Goal: Task Accomplishment & Management: Use online tool/utility

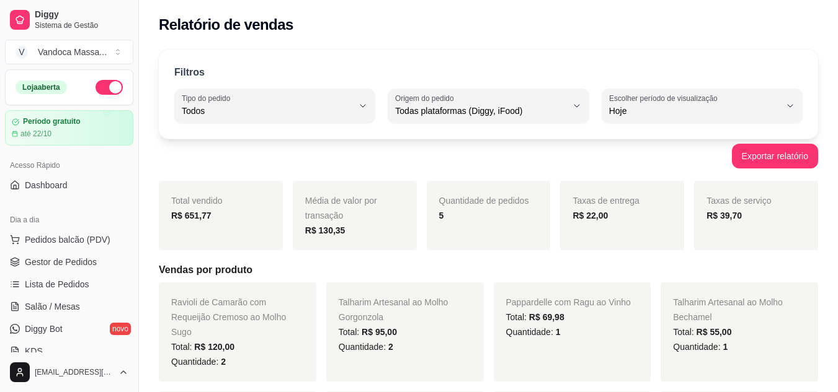
select select "ALL"
select select "0"
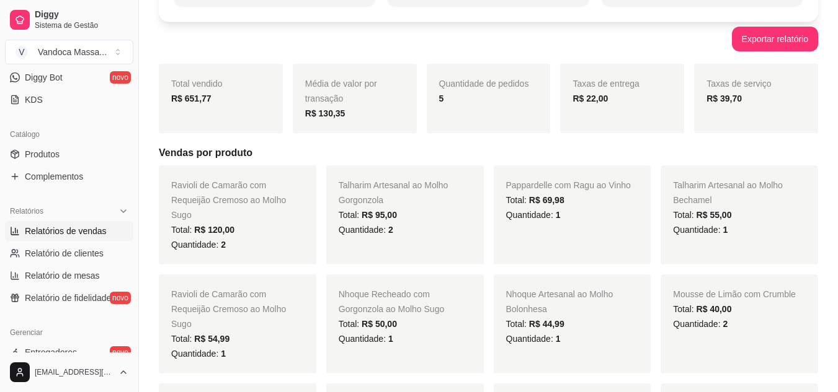
scroll to position [124, 0]
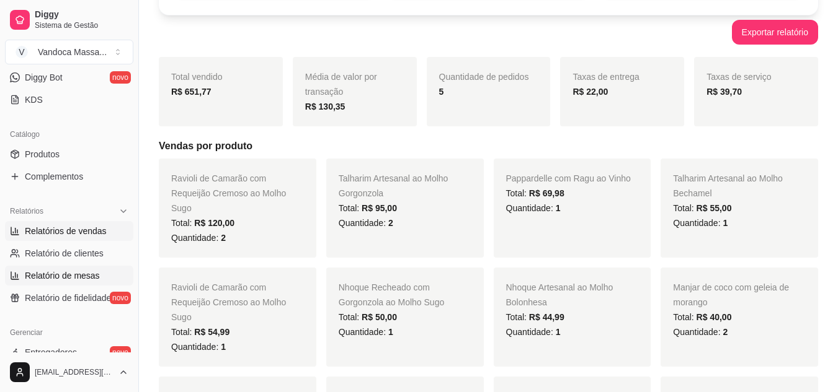
click at [45, 272] on span "Relatório de mesas" at bounding box center [62, 276] width 75 height 12
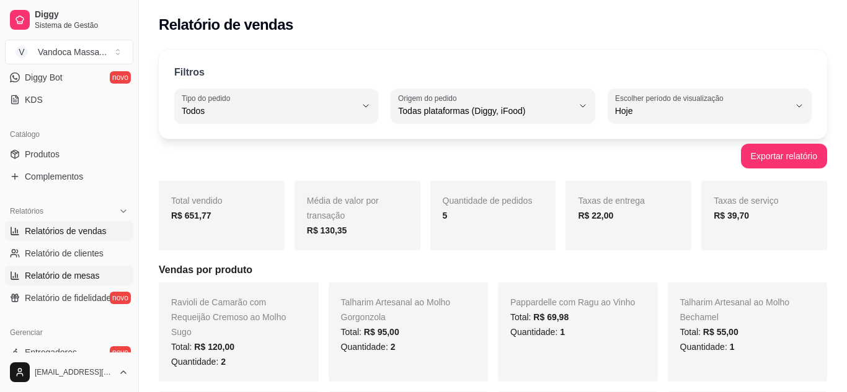
select select "TOTAL_OF_ORDERS"
select select "7"
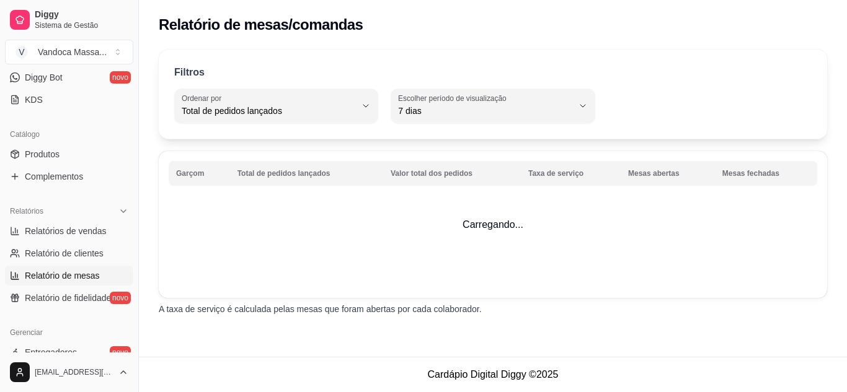
click at [56, 165] on ul "Produtos Complementos" at bounding box center [69, 165] width 128 height 42
click at [53, 157] on span "Produtos" at bounding box center [42, 154] width 35 height 12
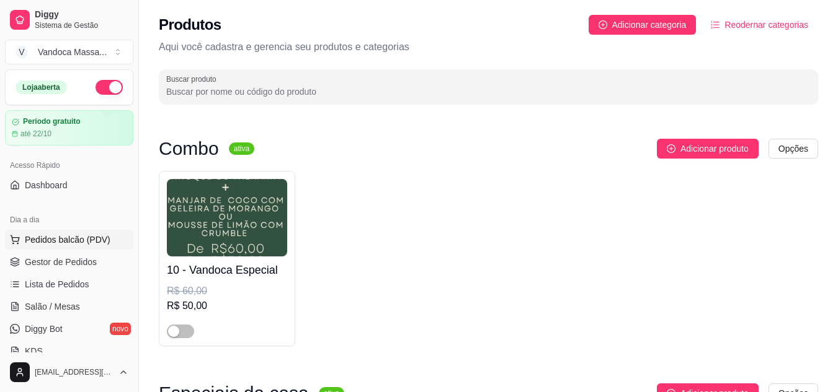
click at [63, 236] on span "Pedidos balcão (PDV)" at bounding box center [68, 240] width 86 height 12
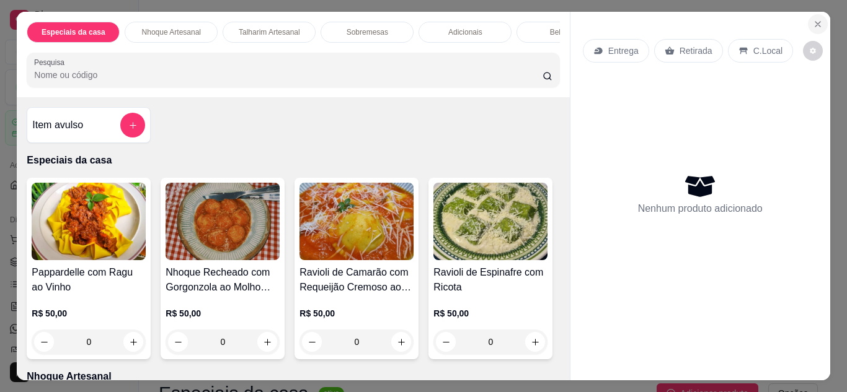
click at [816, 24] on icon "Close" at bounding box center [818, 24] width 10 height 10
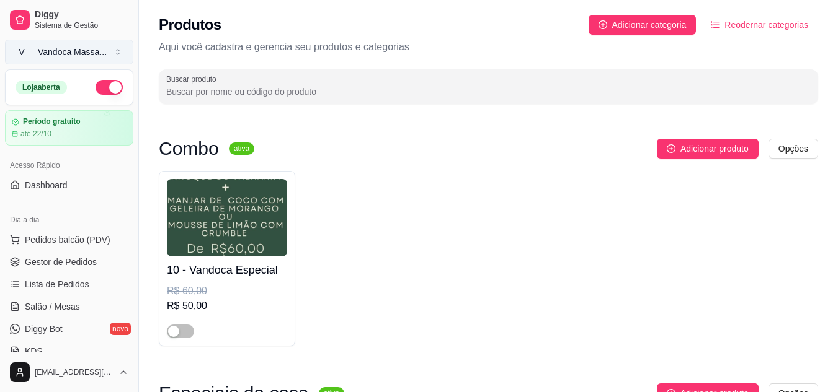
click at [64, 58] on div "Vandoca Massa ..." at bounding box center [72, 52] width 69 height 12
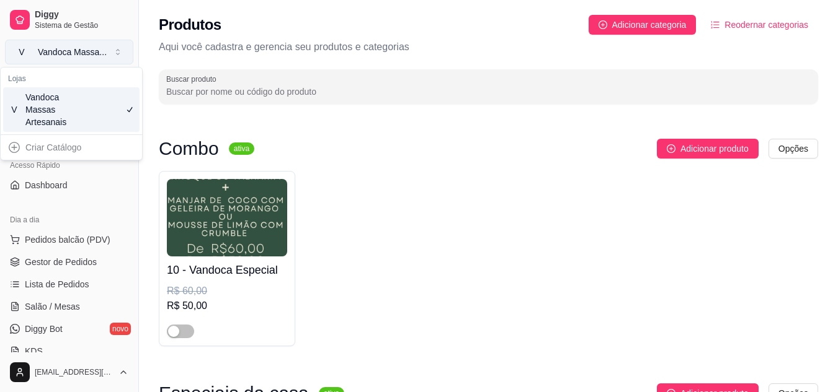
click at [64, 58] on div "Vandoca Massa ..." at bounding box center [72, 52] width 69 height 12
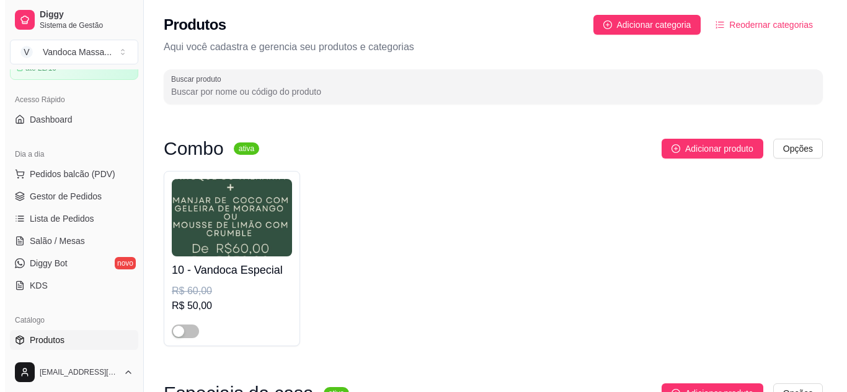
scroll to position [124, 0]
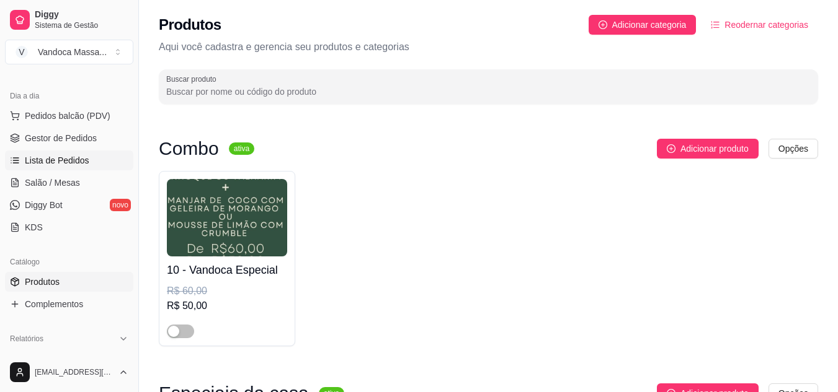
click at [77, 159] on span "Lista de Pedidos" at bounding box center [57, 160] width 64 height 12
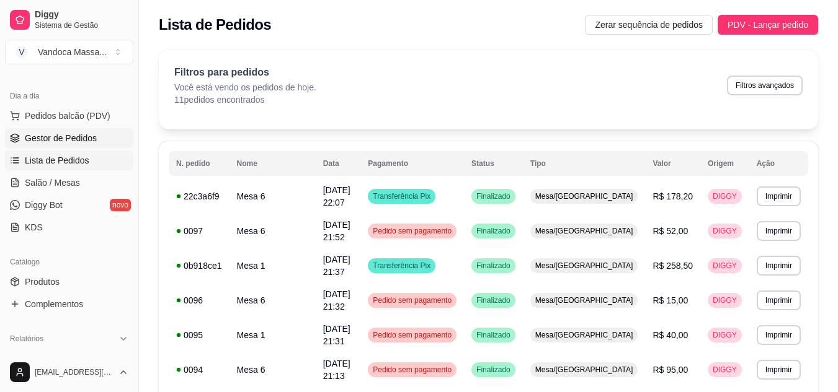
click at [69, 141] on span "Gestor de Pedidos" at bounding box center [61, 138] width 72 height 12
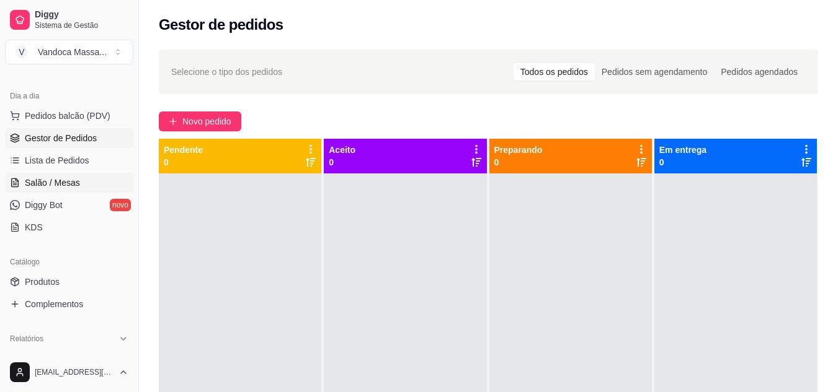
click at [70, 182] on span "Salão / Mesas" at bounding box center [52, 183] width 55 height 12
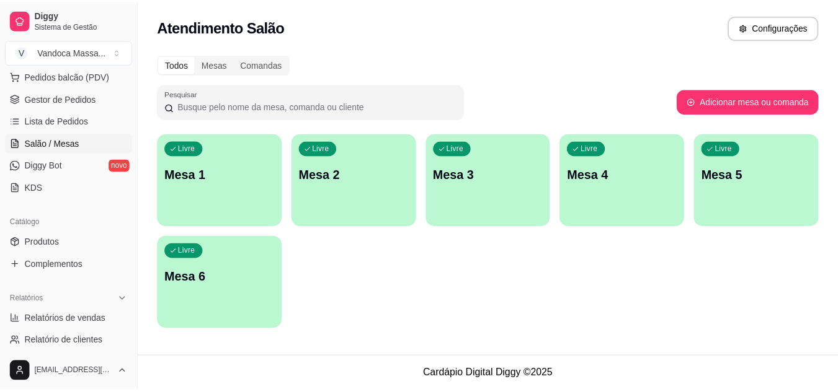
scroll to position [186, 0]
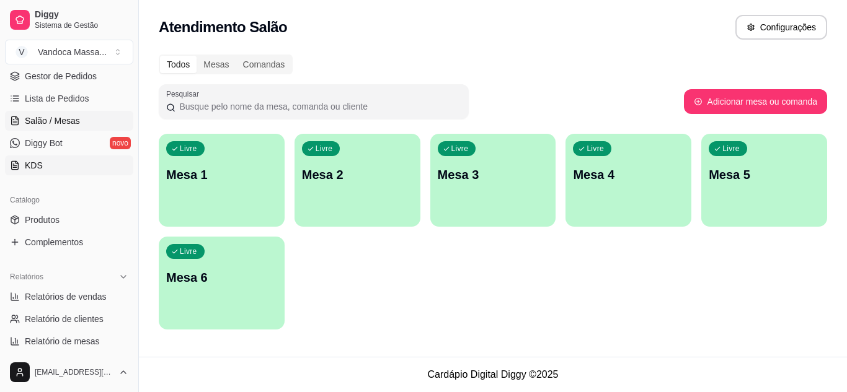
click at [69, 175] on link "KDS" at bounding box center [69, 166] width 128 height 20
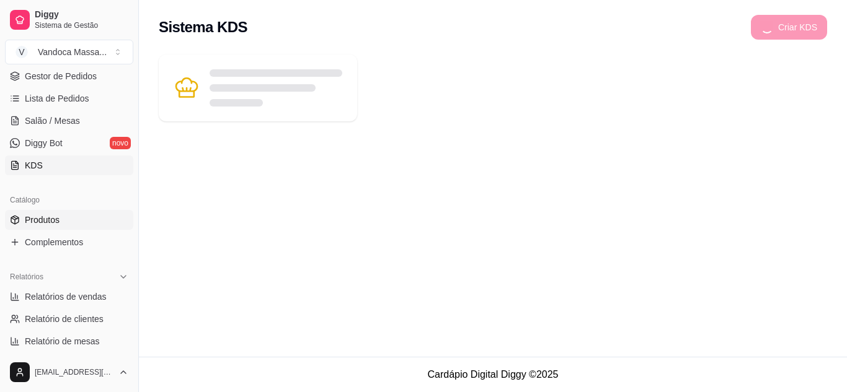
click at [68, 219] on link "Produtos" at bounding box center [69, 220] width 128 height 20
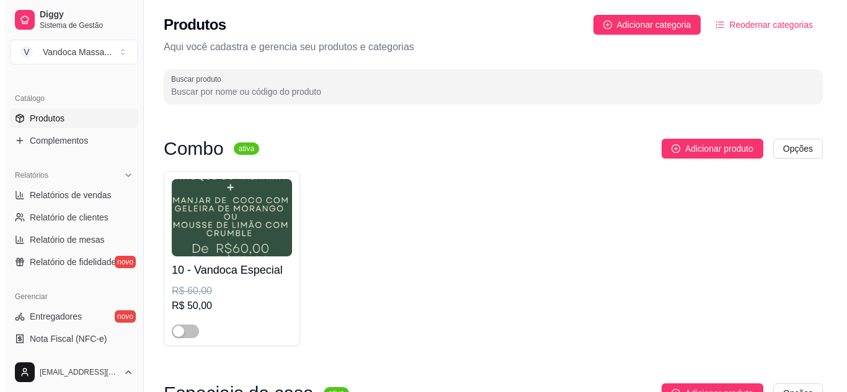
scroll to position [310, 0]
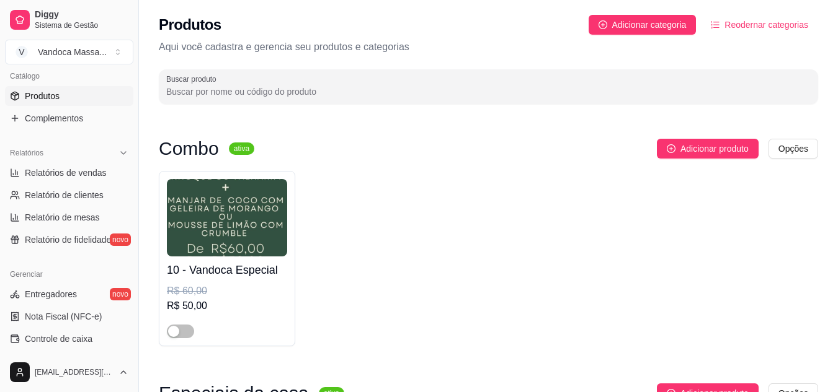
click at [78, 184] on ul "Relatórios de vendas Relatório de clientes Relatório de mesas Relatório de fide…" at bounding box center [69, 206] width 128 height 87
click at [81, 180] on link "Relatórios de vendas" at bounding box center [69, 173] width 128 height 20
select select "ALL"
select select "0"
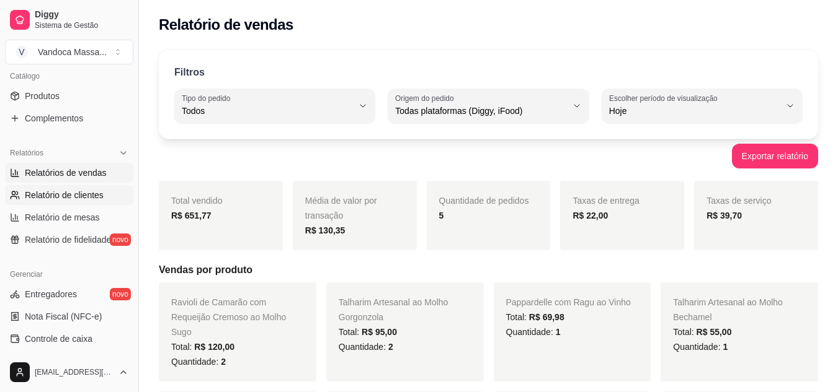
click at [81, 194] on span "Relatório de clientes" at bounding box center [64, 195] width 79 height 12
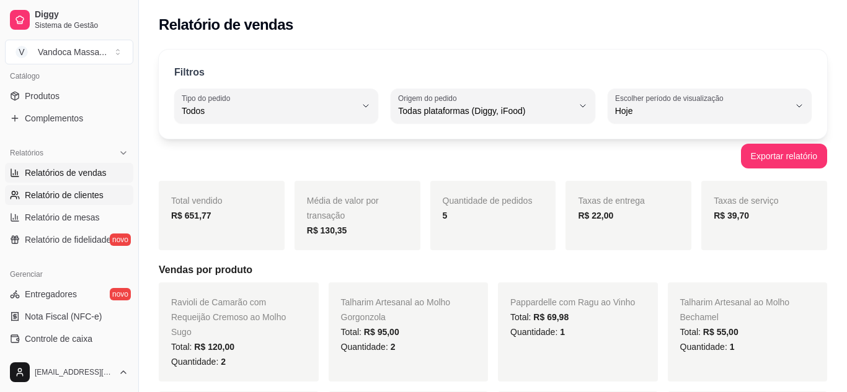
select select "30"
select select "HIGHEST_TOTAL_SPENT_WITH_ORDERS"
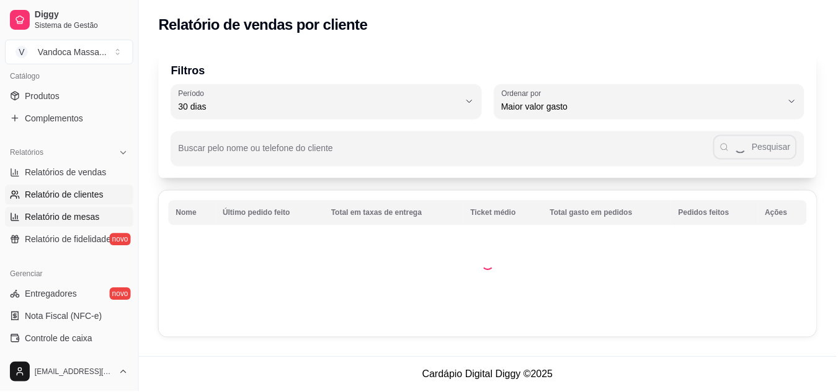
click at [81, 208] on link "Relatório de mesas" at bounding box center [69, 218] width 128 height 20
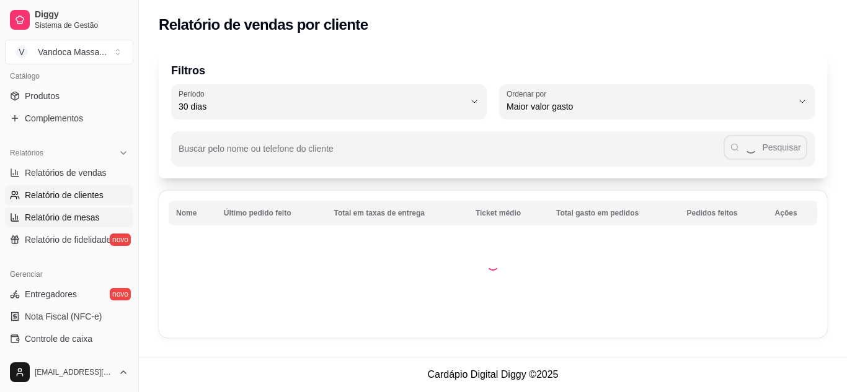
select select "TOTAL_OF_ORDERS"
select select "7"
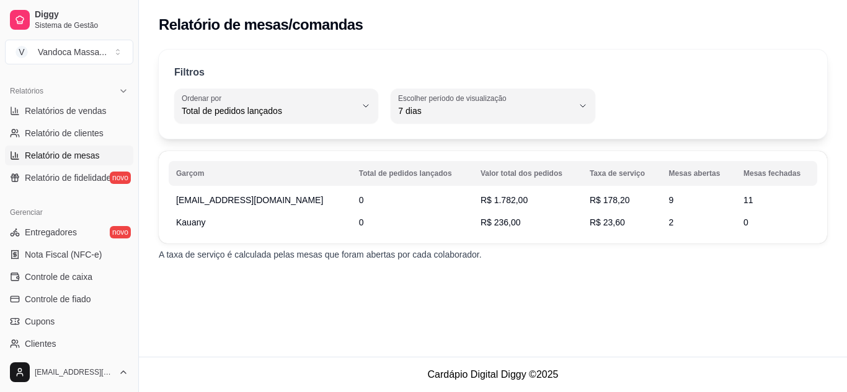
scroll to position [434, 0]
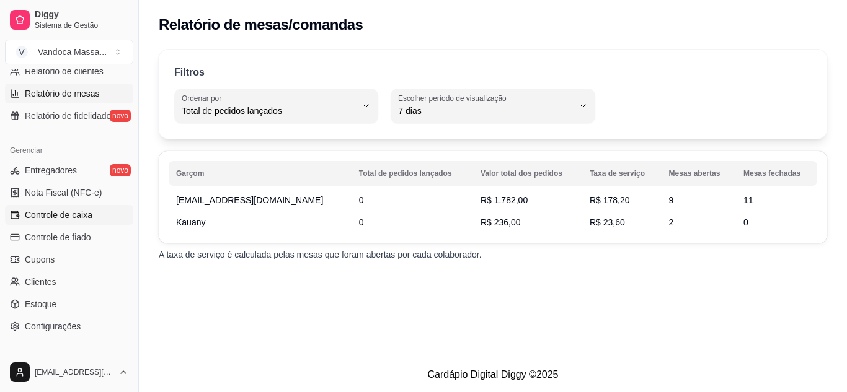
click at [85, 224] on link "Controle de caixa" at bounding box center [69, 215] width 128 height 20
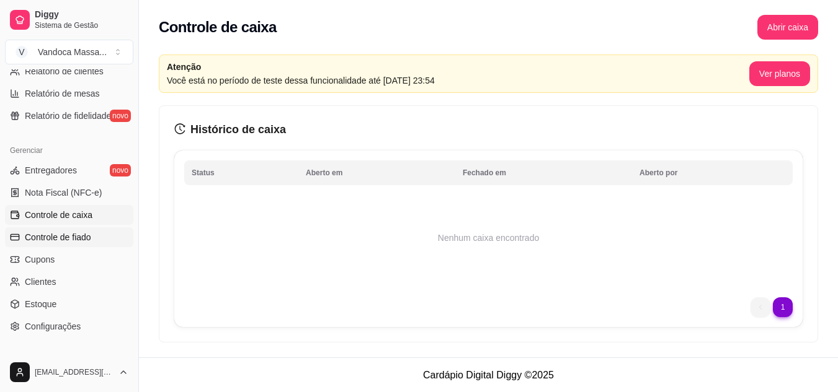
click at [83, 239] on span "Controle de fiado" at bounding box center [58, 237] width 66 height 12
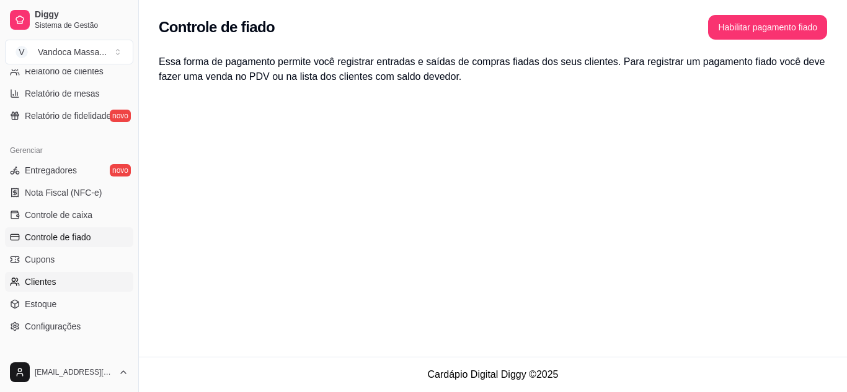
click at [55, 272] on link "Clientes" at bounding box center [69, 282] width 128 height 20
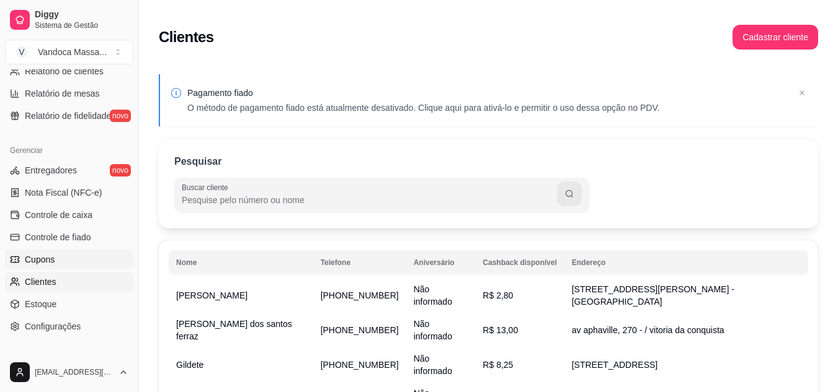
click at [60, 259] on link "Cupons" at bounding box center [69, 260] width 128 height 20
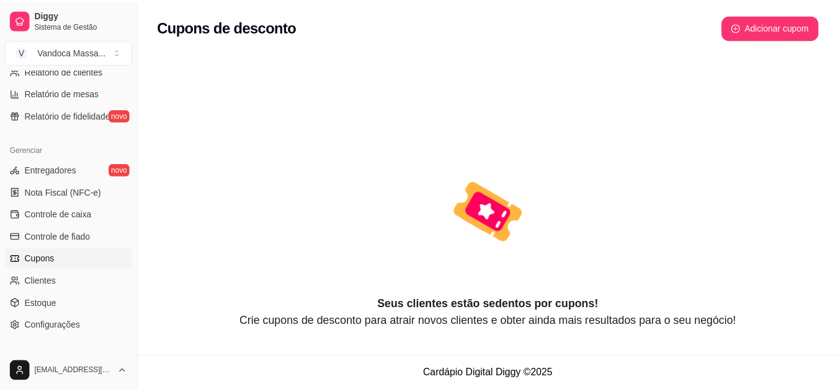
scroll to position [496, 0]
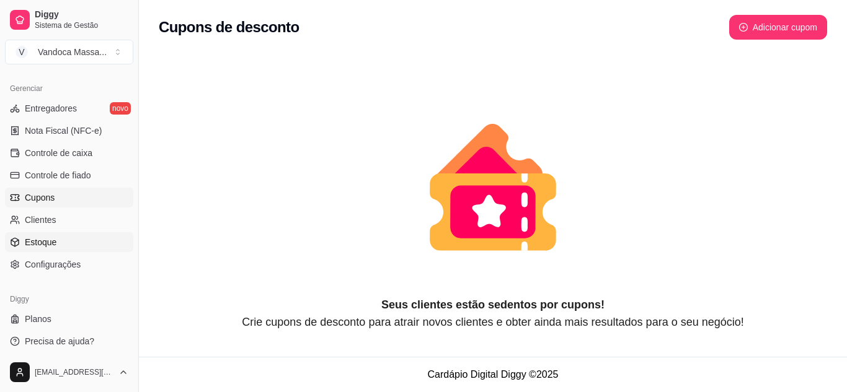
click at [65, 244] on link "Estoque" at bounding box center [69, 242] width 128 height 20
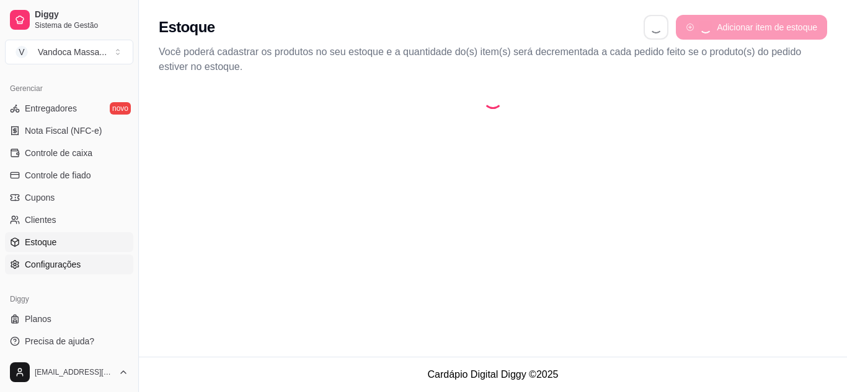
select select "QUANTITY_ORDER"
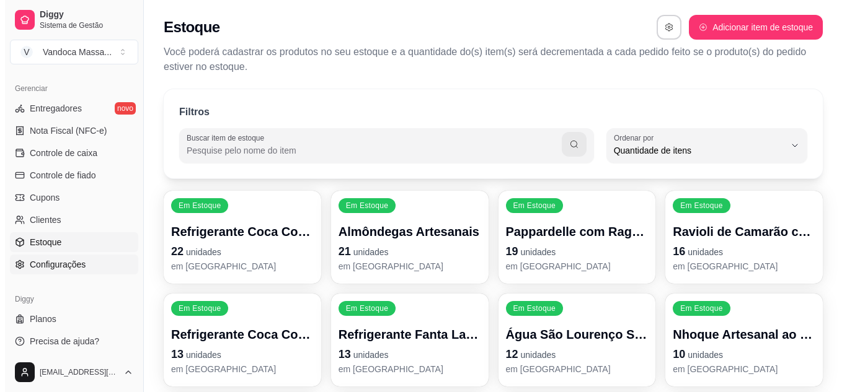
scroll to position [12, 0]
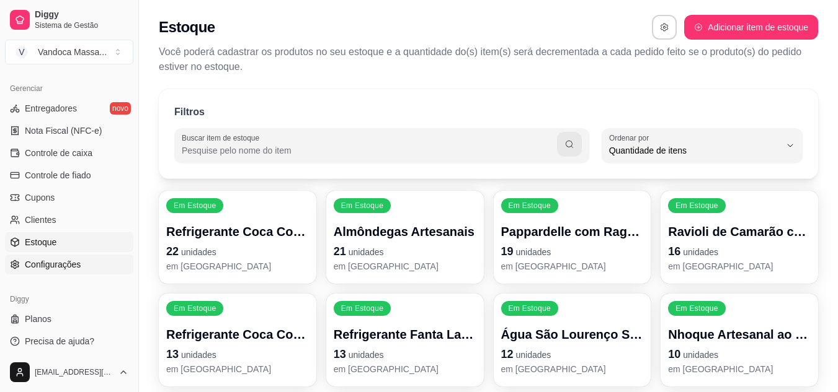
click at [69, 262] on span "Configurações" at bounding box center [53, 265] width 56 height 12
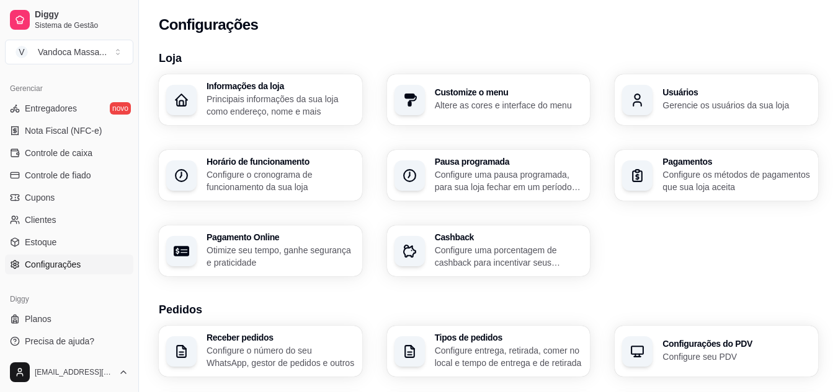
click at [276, 100] on p "Principais informações da sua loja como endereço, nome e mais" at bounding box center [280, 105] width 148 height 25
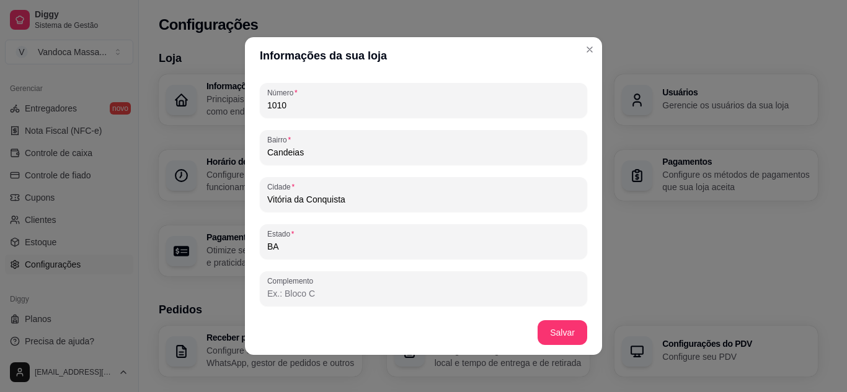
scroll to position [2, 0]
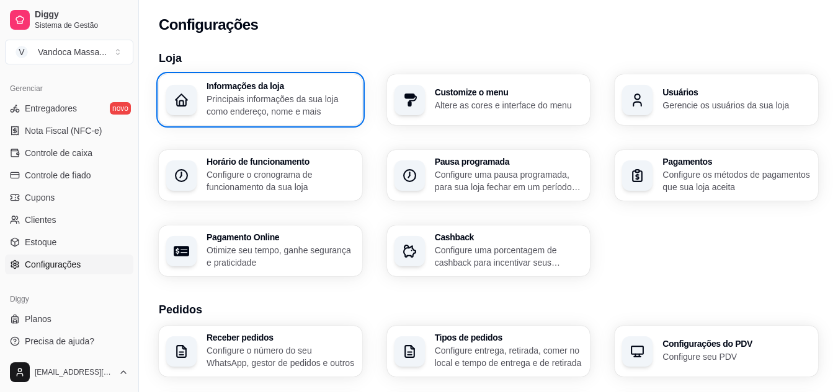
click at [423, 104] on div "button" at bounding box center [409, 100] width 30 height 30
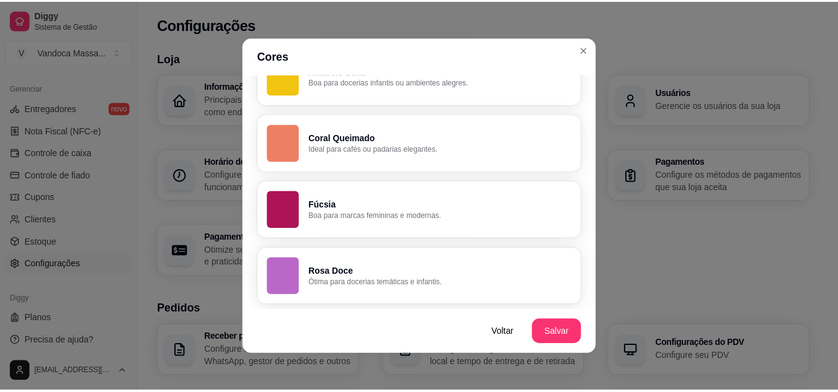
scroll to position [0, 0]
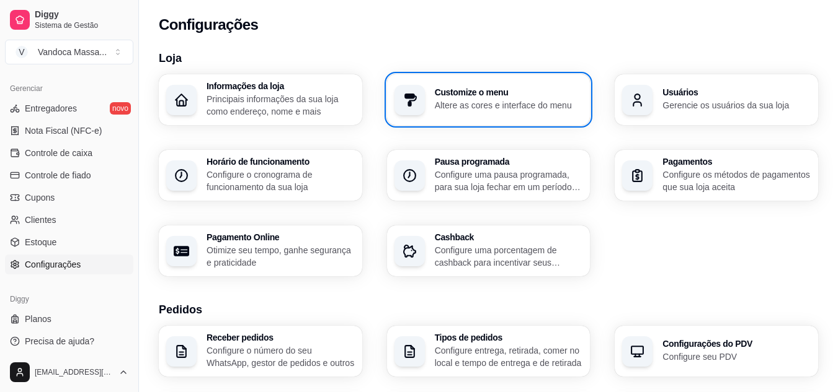
click at [689, 97] on h3 "Usuários" at bounding box center [736, 92] width 148 height 9
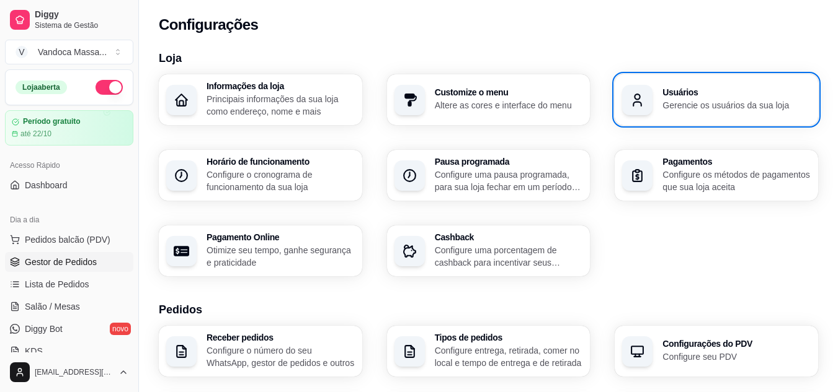
click at [61, 265] on span "Gestor de Pedidos" at bounding box center [61, 262] width 72 height 12
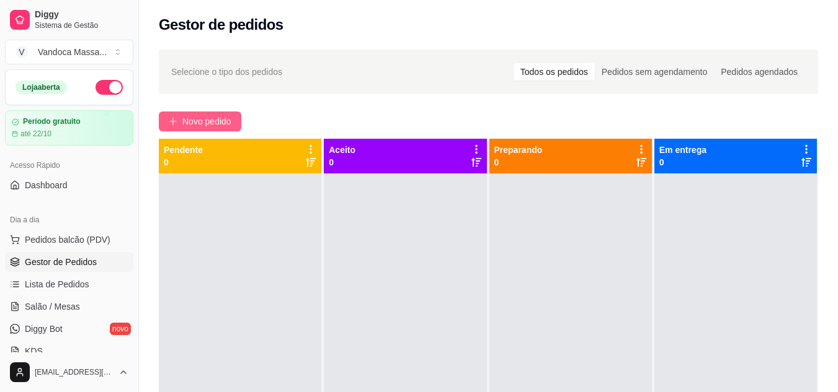
click at [198, 120] on span "Novo pedido" at bounding box center [206, 122] width 49 height 14
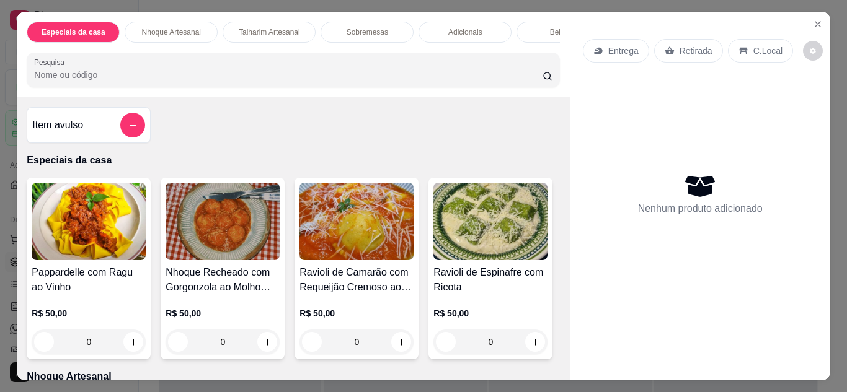
click at [691, 45] on p "Retirada" at bounding box center [695, 51] width 33 height 12
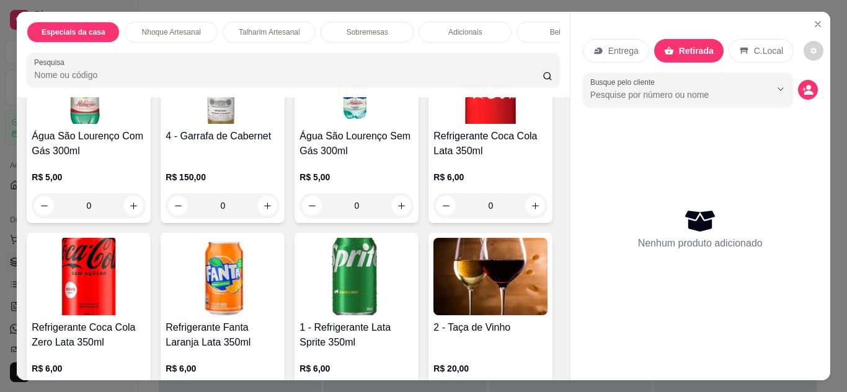
scroll to position [1240, 0]
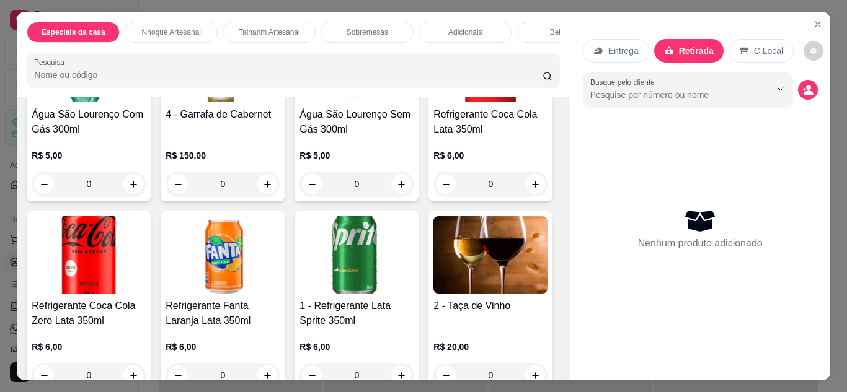
type input "1"
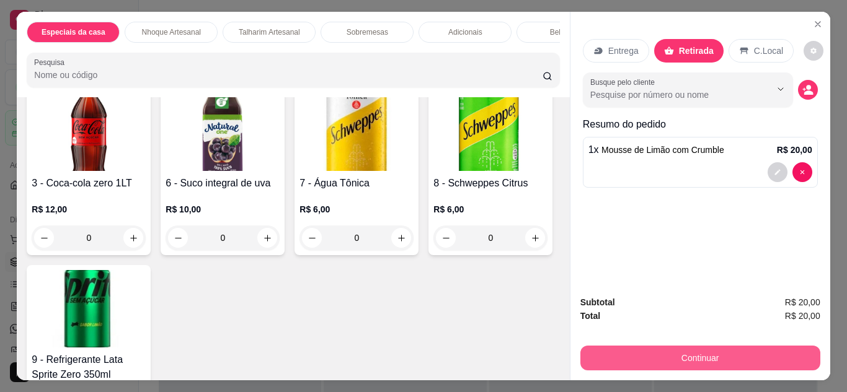
scroll to position [1674, 0]
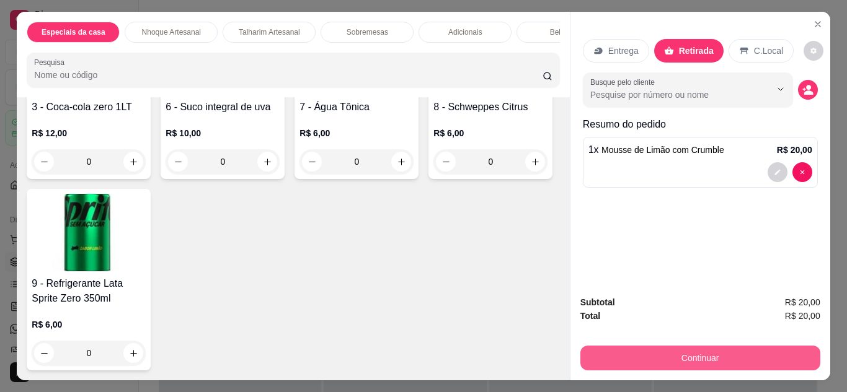
click at [663, 357] on button "Continuar" at bounding box center [700, 358] width 240 height 25
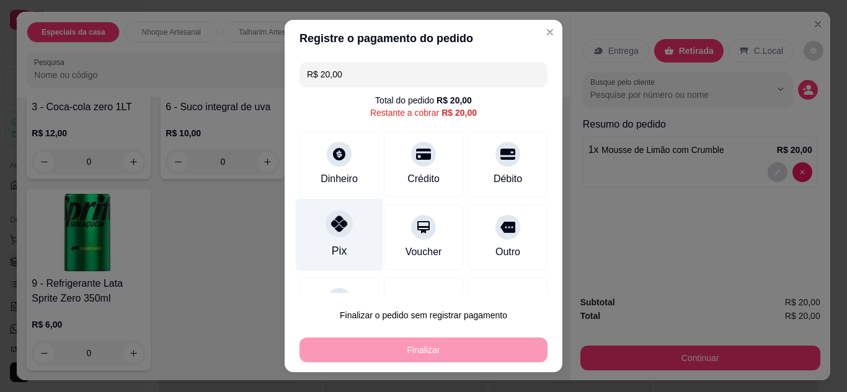
click at [341, 245] on div "Pix" at bounding box center [339, 234] width 87 height 73
type input "R$ 0,00"
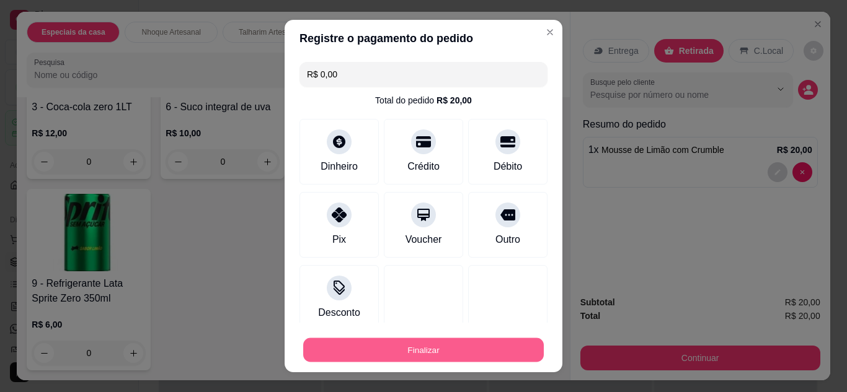
click at [427, 361] on button "Finalizar" at bounding box center [423, 350] width 241 height 24
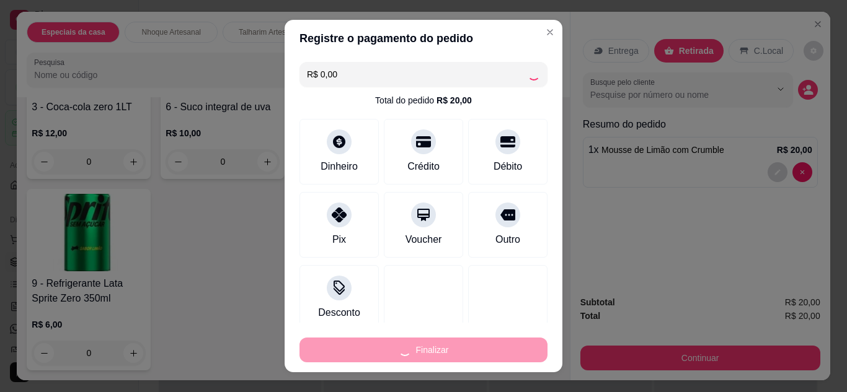
type input "0"
type input "-R$ 20,00"
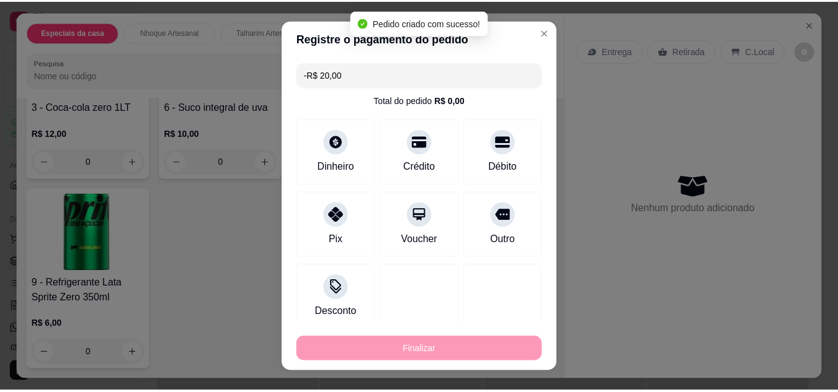
scroll to position [1673, 0]
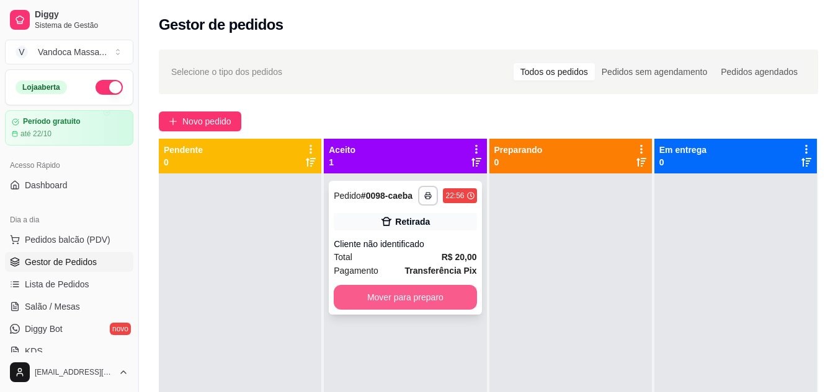
click at [415, 303] on button "Mover para preparo" at bounding box center [405, 297] width 143 height 25
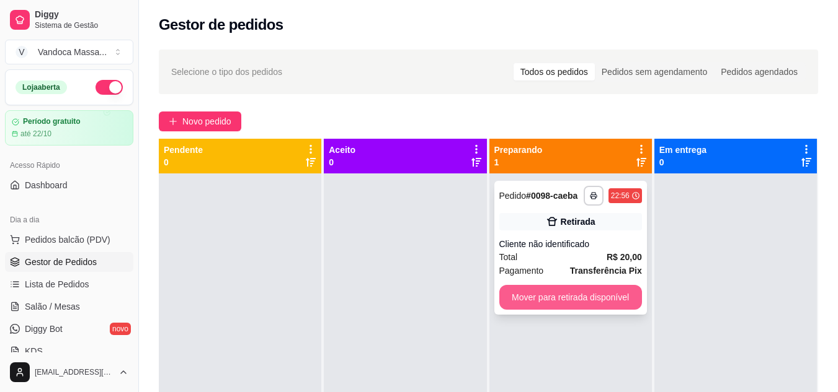
click at [559, 292] on button "Mover para retirada disponível" at bounding box center [570, 297] width 143 height 25
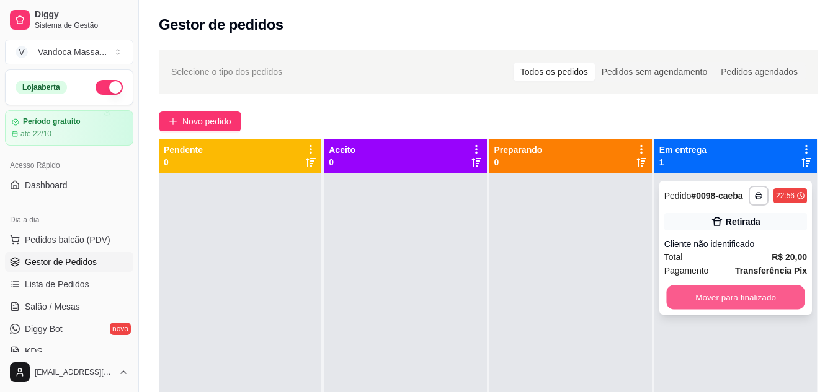
click at [694, 301] on button "Mover para finalizado" at bounding box center [735, 298] width 138 height 24
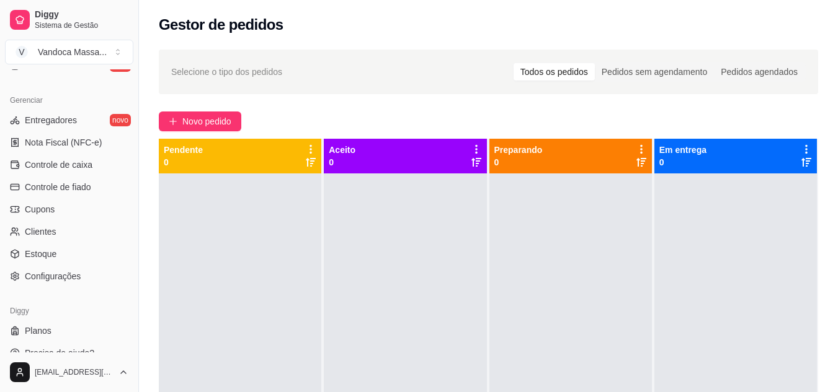
scroll to position [496, 0]
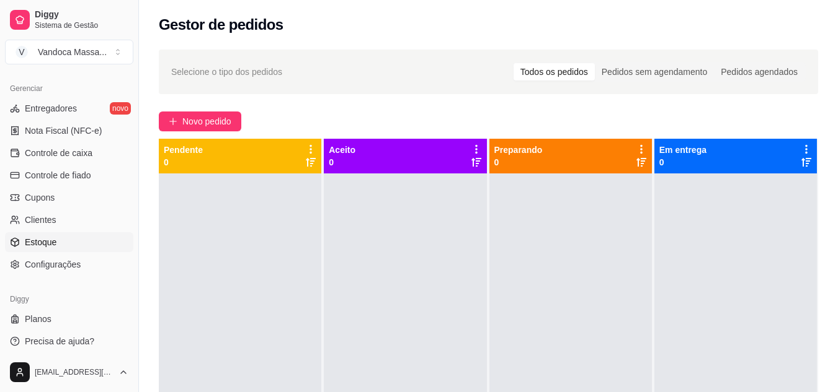
click at [53, 241] on span "Estoque" at bounding box center [41, 242] width 32 height 12
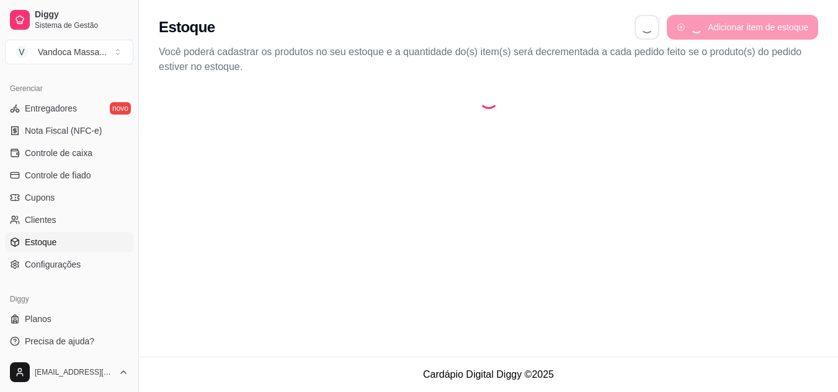
select select "QUANTITY_ORDER"
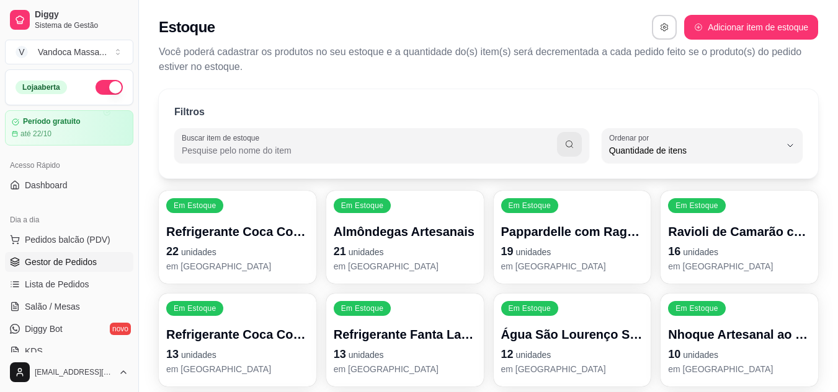
click at [68, 260] on span "Gestor de Pedidos" at bounding box center [61, 262] width 72 height 12
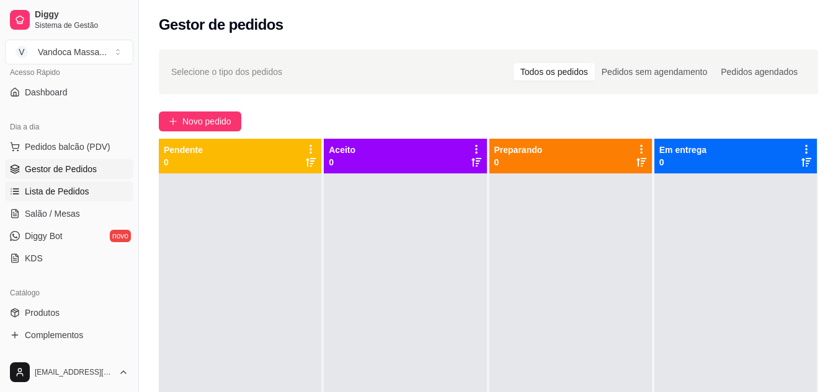
scroll to position [124, 0]
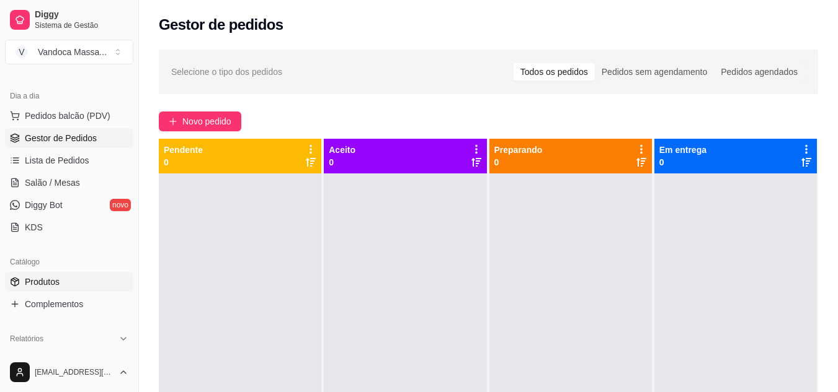
click at [56, 272] on link "Produtos" at bounding box center [69, 282] width 128 height 20
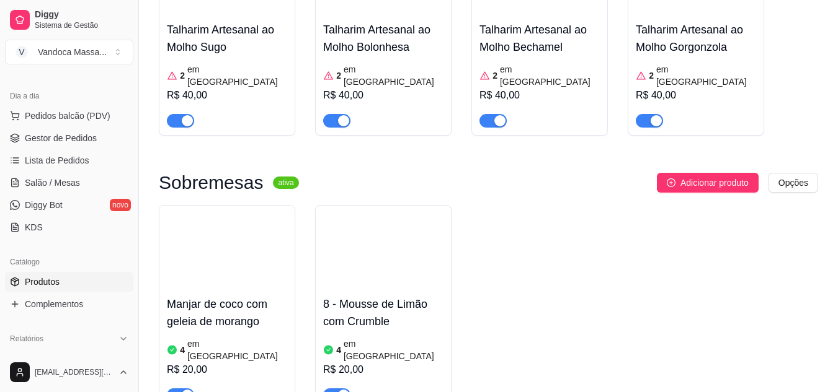
scroll to position [1054, 0]
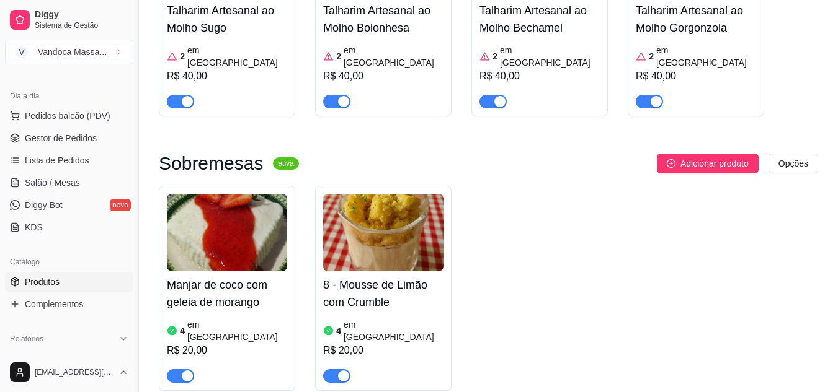
click at [360, 319] on article "em [GEOGRAPHIC_DATA]" at bounding box center [393, 331] width 100 height 25
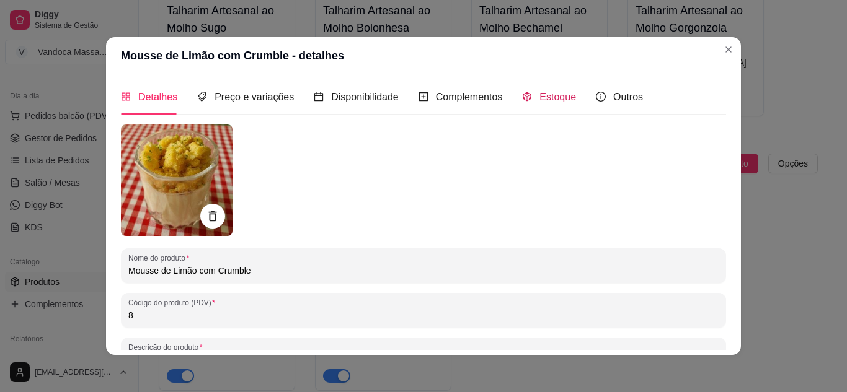
click at [539, 97] on span "Estoque" at bounding box center [557, 97] width 37 height 11
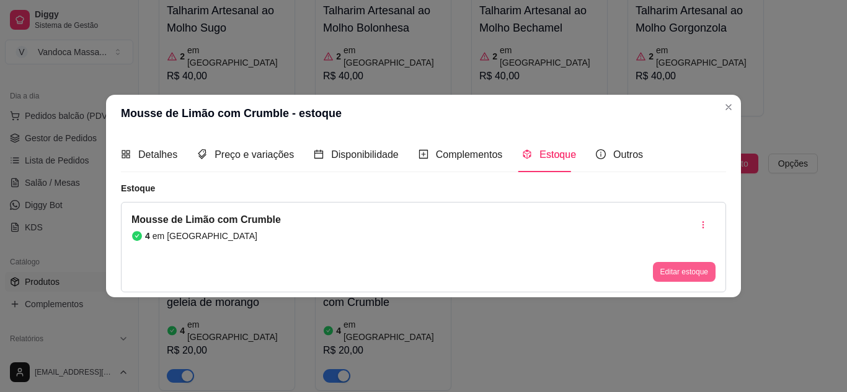
click at [691, 275] on button "Editar estoque" at bounding box center [684, 272] width 63 height 20
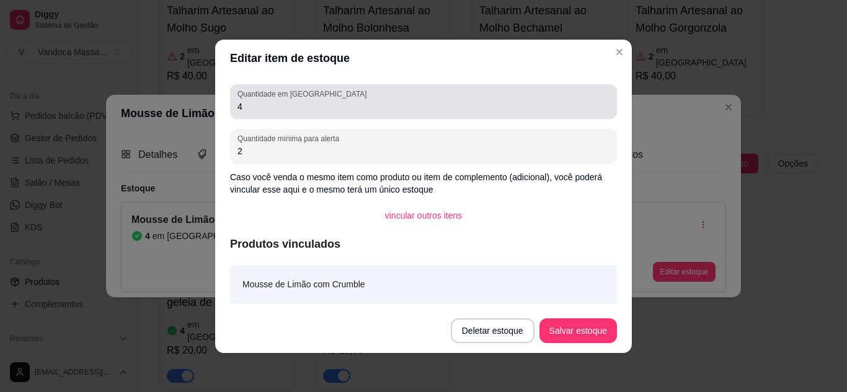
click at [242, 102] on input "4" at bounding box center [423, 106] width 372 height 12
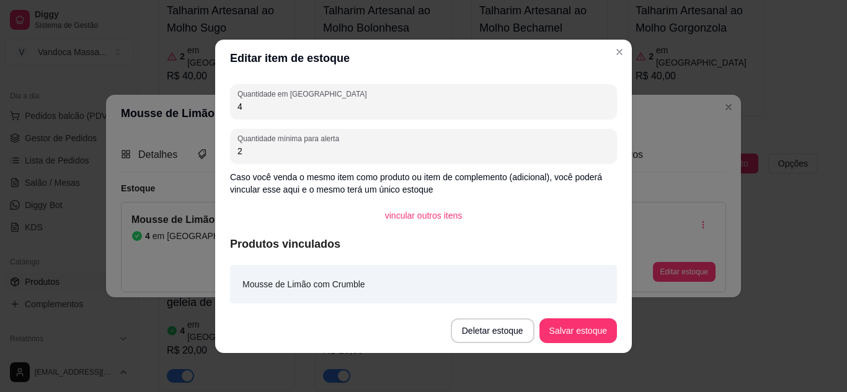
click at [242, 102] on input "4" at bounding box center [423, 106] width 372 height 12
type input "8"
click at [599, 326] on button "Salvar estoque" at bounding box center [577, 331] width 77 height 25
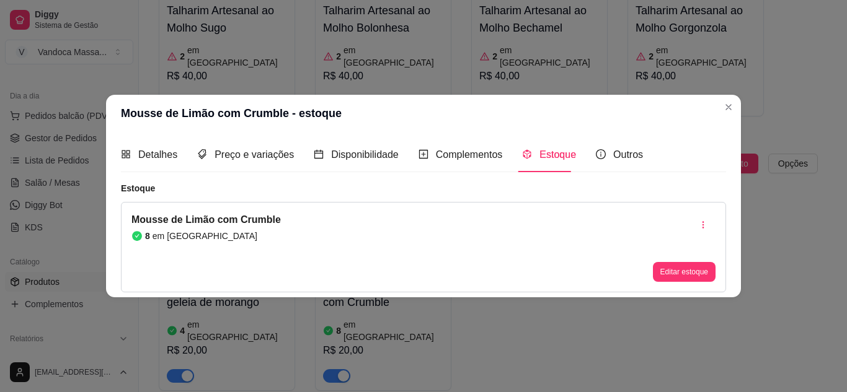
click at [719, 100] on header "Mousse de Limão com Crumble - estoque" at bounding box center [423, 113] width 635 height 37
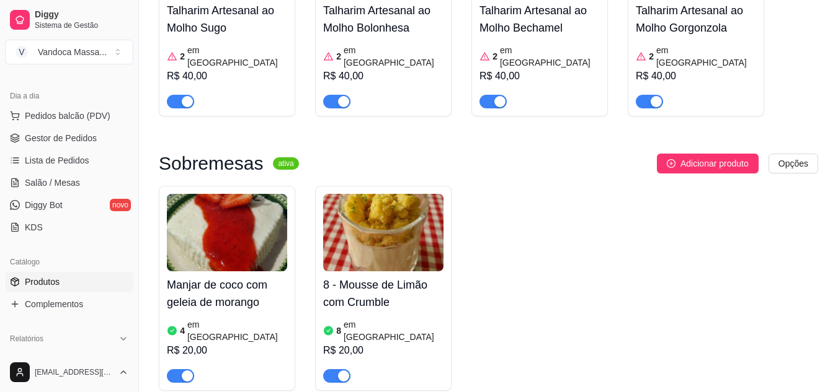
click at [221, 319] on article "em [GEOGRAPHIC_DATA]" at bounding box center [237, 331] width 100 height 25
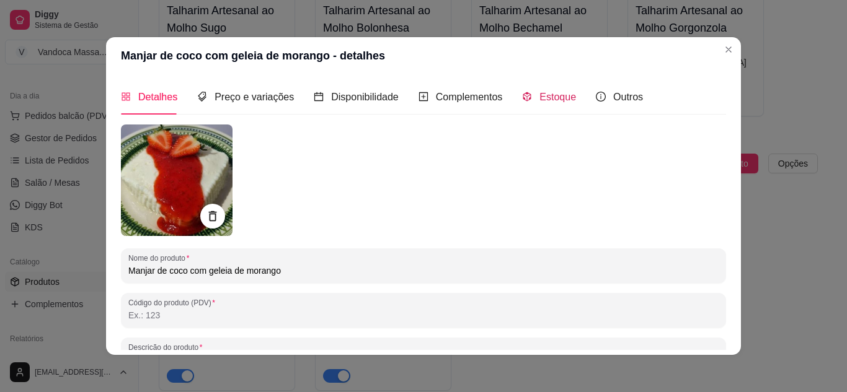
click at [539, 99] on span "Estoque" at bounding box center [557, 97] width 37 height 11
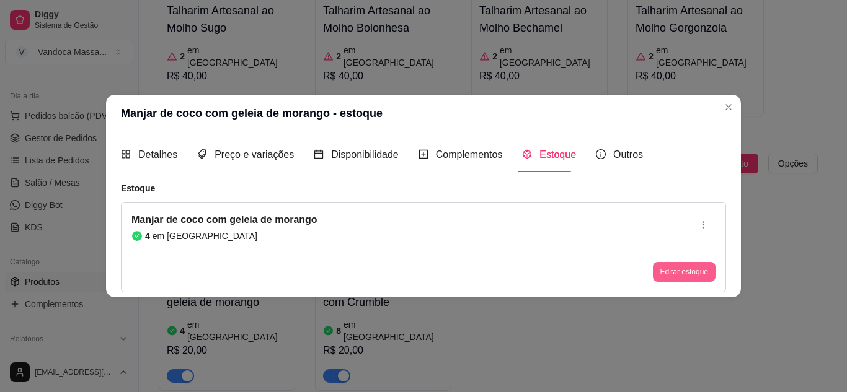
click at [666, 266] on button "Editar estoque" at bounding box center [684, 272] width 63 height 20
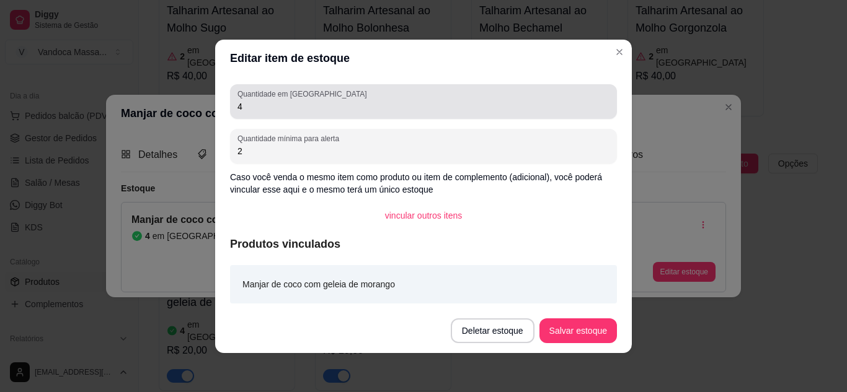
click at [281, 105] on input "4" at bounding box center [423, 106] width 372 height 12
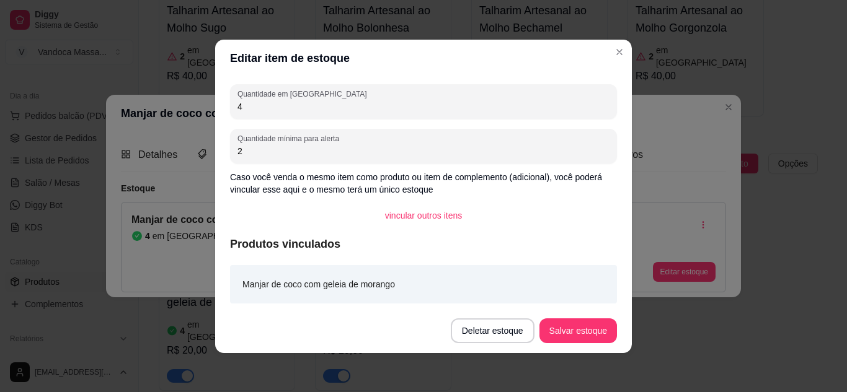
click at [281, 105] on input "4" at bounding box center [423, 106] width 372 height 12
type input "10"
click at [567, 332] on button "Salvar estoque" at bounding box center [577, 331] width 77 height 25
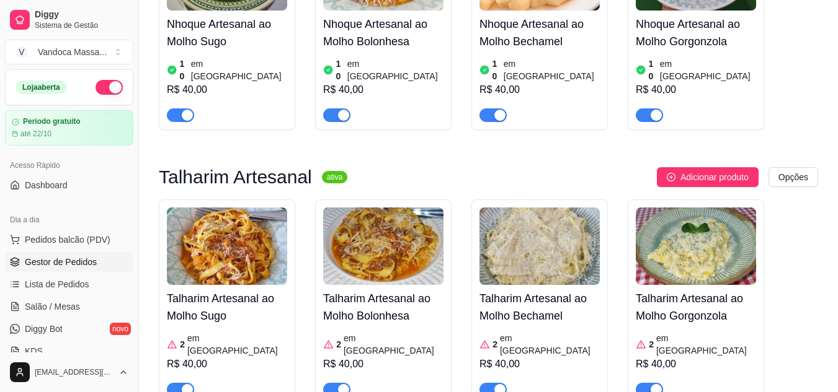
scroll to position [744, 0]
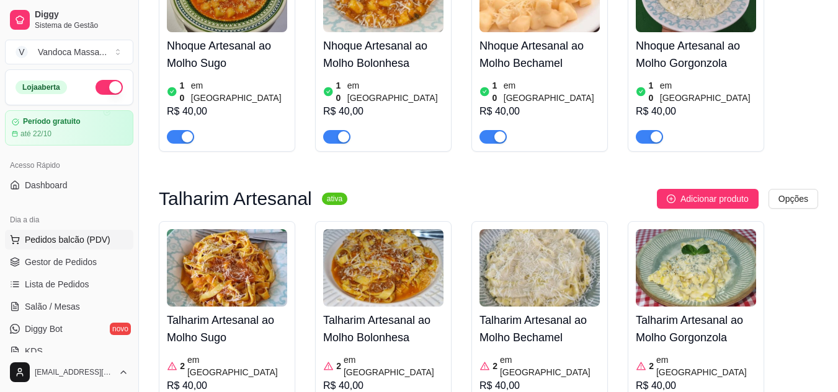
click at [74, 237] on span "Pedidos balcão (PDV)" at bounding box center [68, 240] width 86 height 12
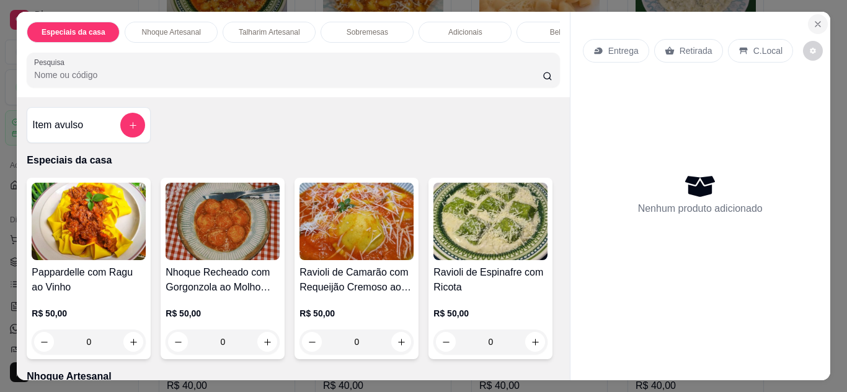
click at [815, 19] on icon "Close" at bounding box center [818, 24] width 10 height 10
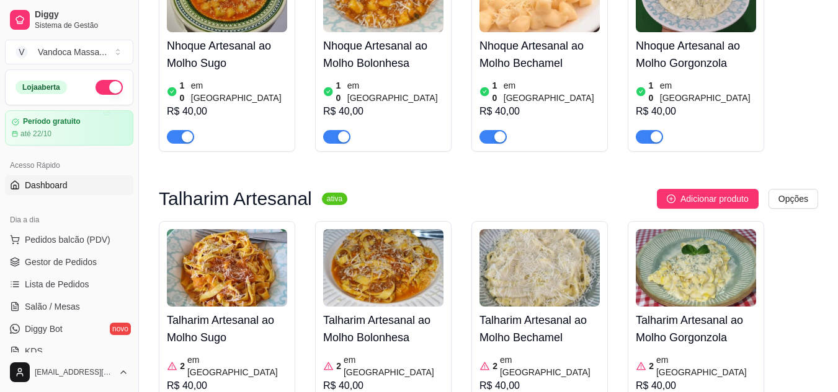
click at [61, 191] on span "Dashboard" at bounding box center [46, 185] width 43 height 12
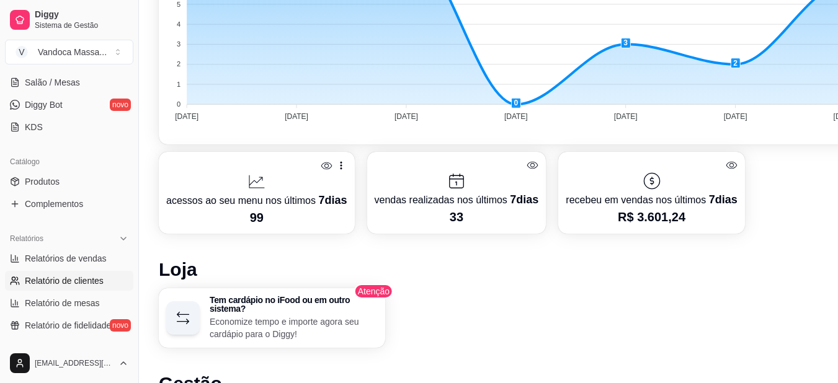
scroll to position [310, 0]
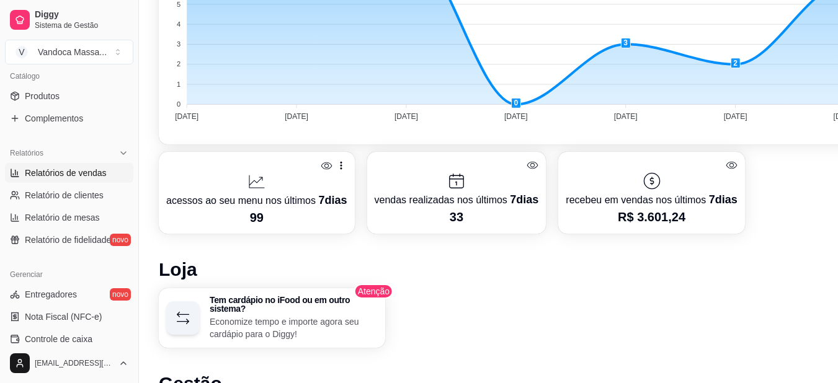
click at [94, 170] on span "Relatórios de vendas" at bounding box center [66, 173] width 82 height 12
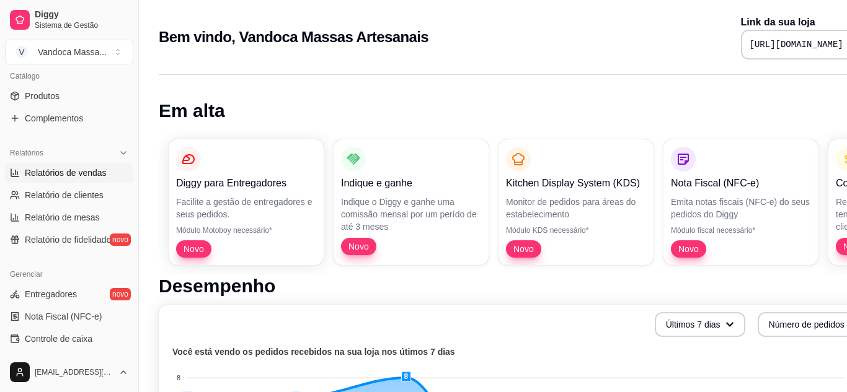
select select "ALL"
select select "0"
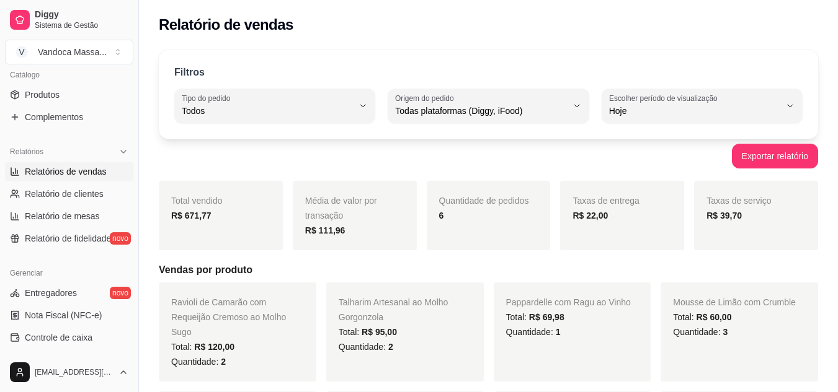
scroll to position [310, 0]
click at [55, 208] on link "Relatório de mesas" at bounding box center [69, 218] width 128 height 20
select select "TOTAL_OF_ORDERS"
select select "7"
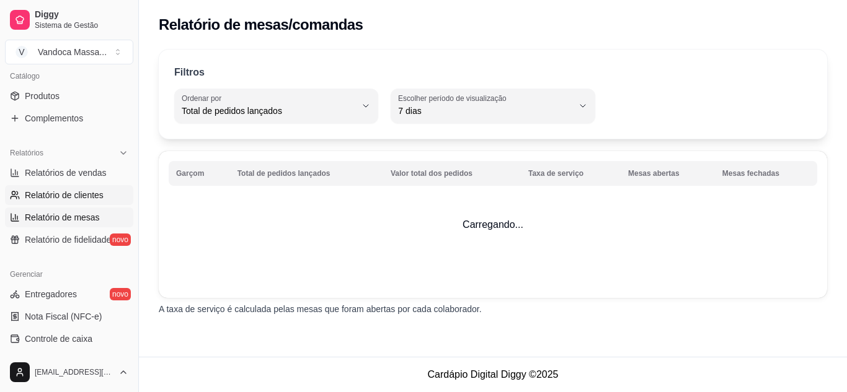
click at [83, 203] on link "Relatório de clientes" at bounding box center [69, 195] width 128 height 20
select select "30"
select select "HIGHEST_TOTAL_SPENT_WITH_ORDERS"
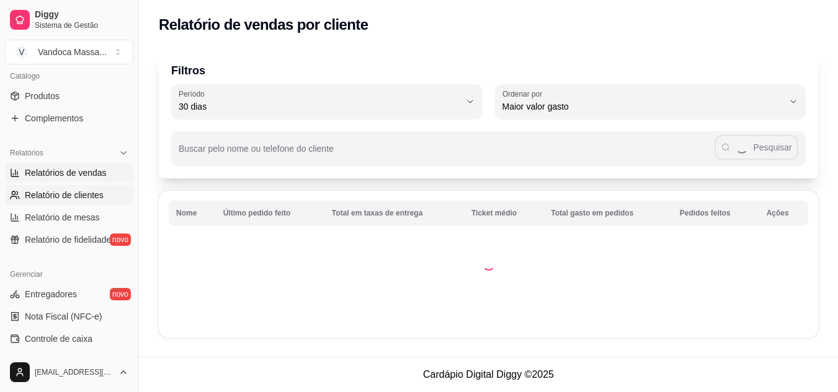
click at [76, 175] on span "Relatórios de vendas" at bounding box center [66, 173] width 82 height 12
select select "ALL"
select select "0"
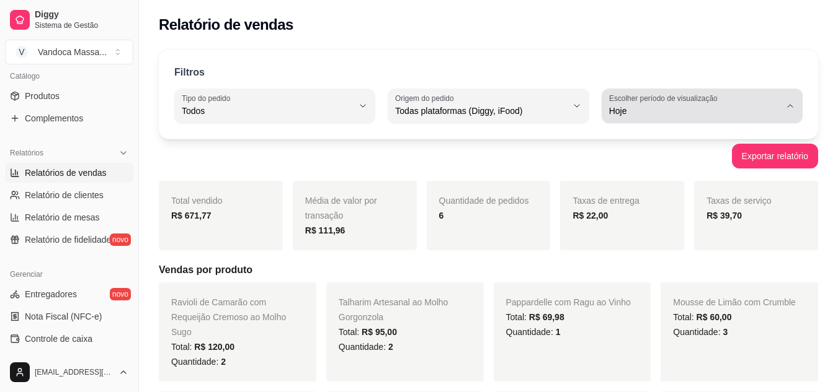
click at [703, 101] on label "Escolher período de visualização" at bounding box center [665, 98] width 112 height 11
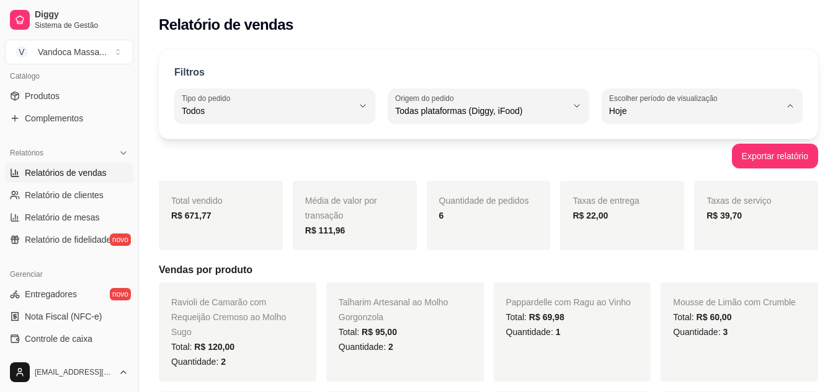
click at [659, 166] on span "Ontem" at bounding box center [695, 161] width 162 height 12
type input "1"
select select "1"
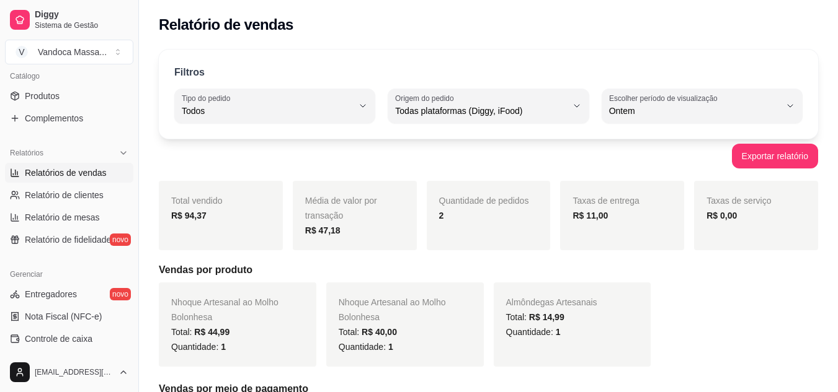
click at [91, 172] on span "Relatórios de vendas" at bounding box center [66, 173] width 82 height 12
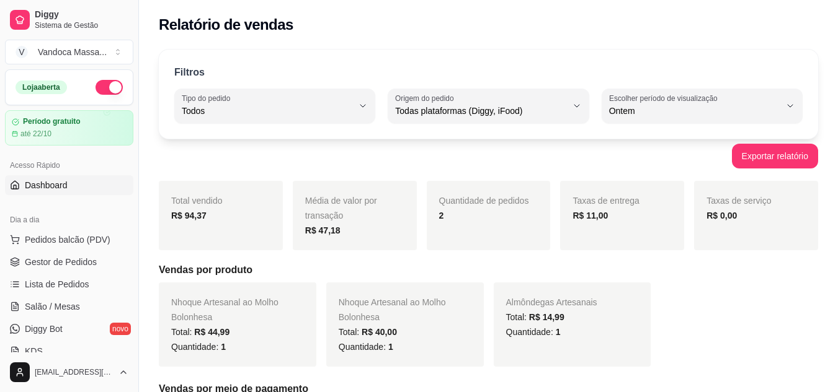
click at [76, 180] on link "Dashboard" at bounding box center [69, 185] width 128 height 20
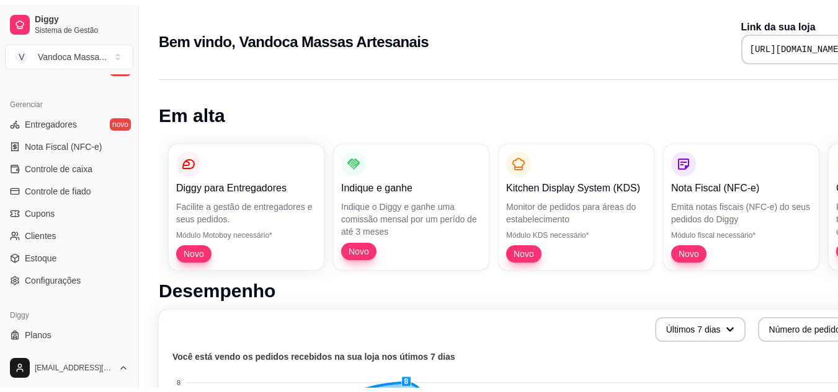
scroll to position [500, 0]
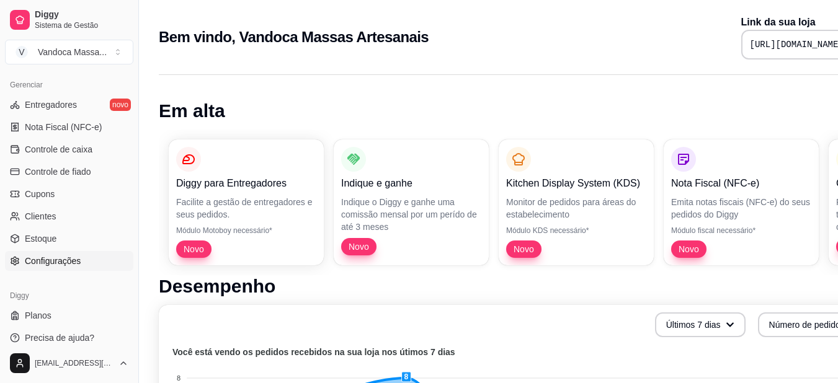
click at [55, 265] on span "Configurações" at bounding box center [53, 261] width 56 height 12
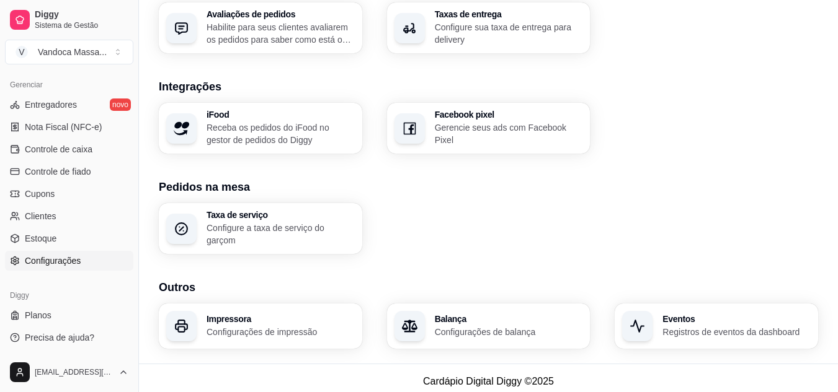
scroll to position [476, 0]
click at [261, 130] on p "Receba os pedidos do iFood no gestor de pedidos do Diggy" at bounding box center [279, 132] width 143 height 24
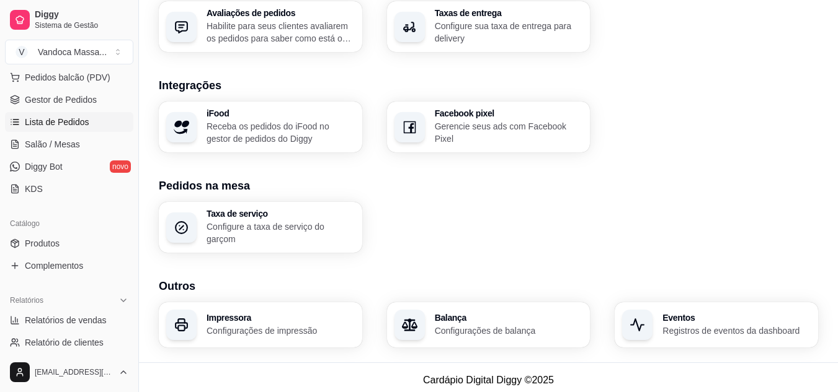
scroll to position [186, 0]
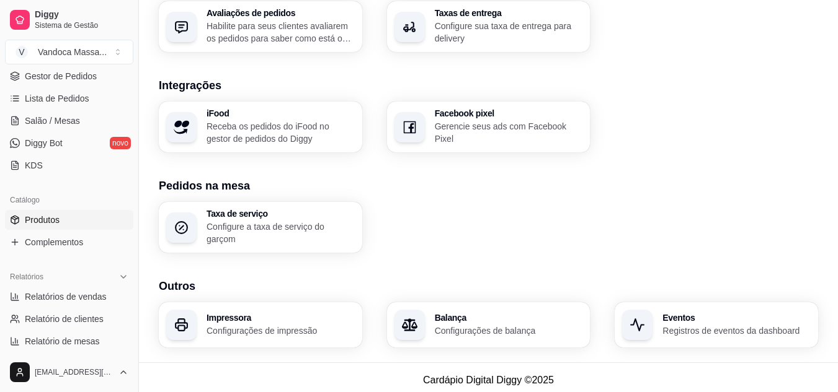
click at [51, 222] on span "Produtos" at bounding box center [42, 220] width 35 height 12
